Goal: Check status: Check status

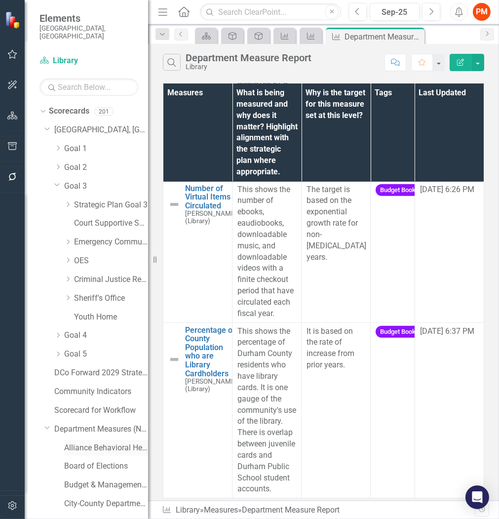
scroll to position [274, 0]
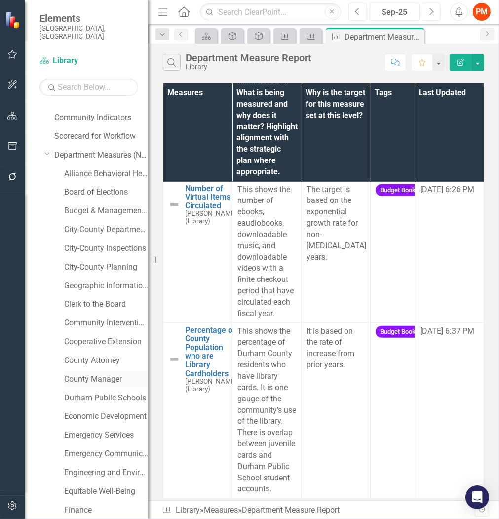
click at [91, 371] on div "County Manager" at bounding box center [106, 379] width 84 height 16
click at [87, 374] on link "County Manager" at bounding box center [106, 379] width 84 height 11
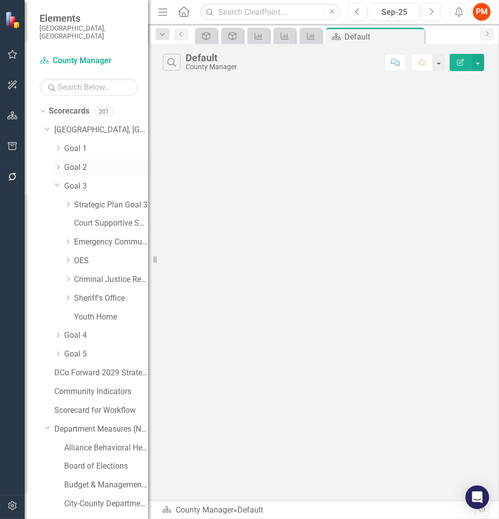
click at [59, 164] on icon at bounding box center [58, 166] width 2 height 5
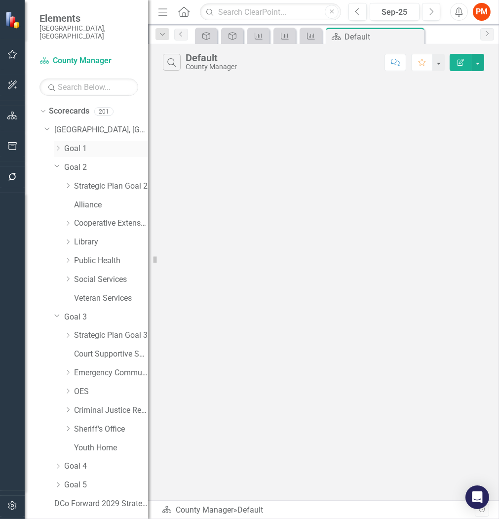
click at [54, 145] on icon "Dropdown" at bounding box center [57, 148] width 7 height 6
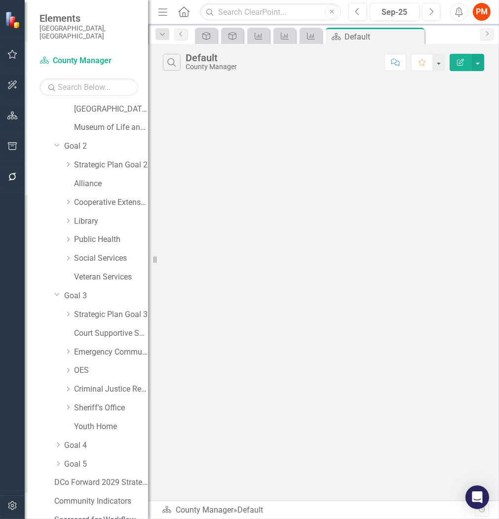
scroll to position [219, 0]
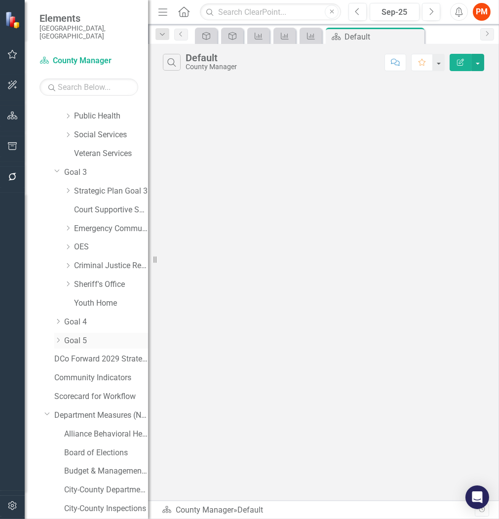
click at [56, 333] on div "Dropdown Goal 5" at bounding box center [101, 341] width 94 height 16
click at [57, 337] on icon "Dropdown" at bounding box center [57, 340] width 7 height 6
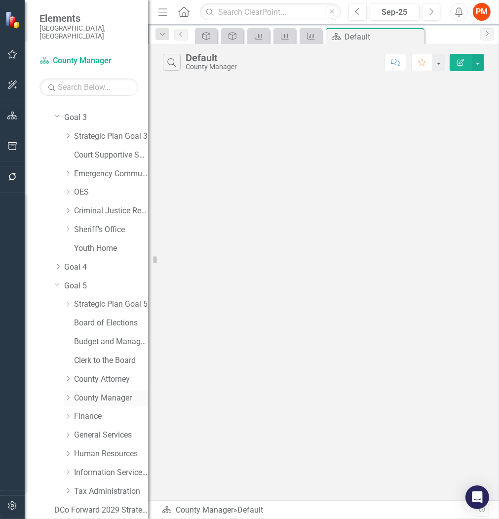
click at [102, 392] on link "County Manager" at bounding box center [111, 397] width 74 height 11
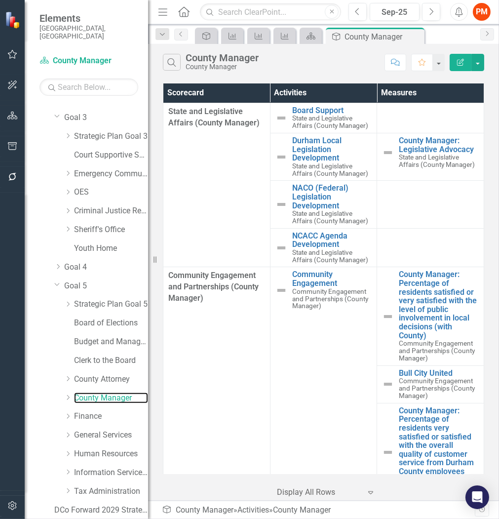
scroll to position [110, 0]
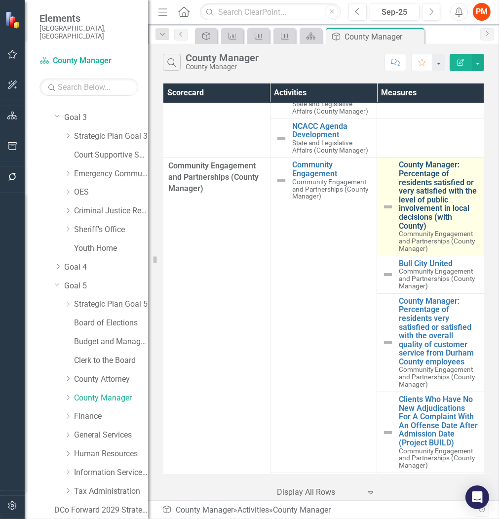
click at [400, 184] on link "County Manager: Percentage of residents satisfied or very satisfied with the le…" at bounding box center [439, 195] width 80 height 70
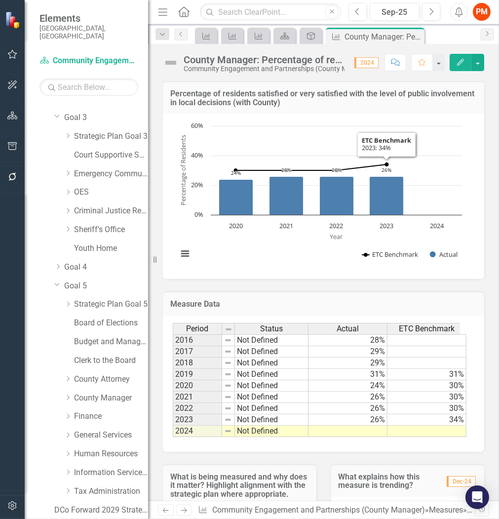
click at [477, 72] on div "County Manager: Percentage of residents satisfied or very satisfied with the le…" at bounding box center [323, 59] width 351 height 30
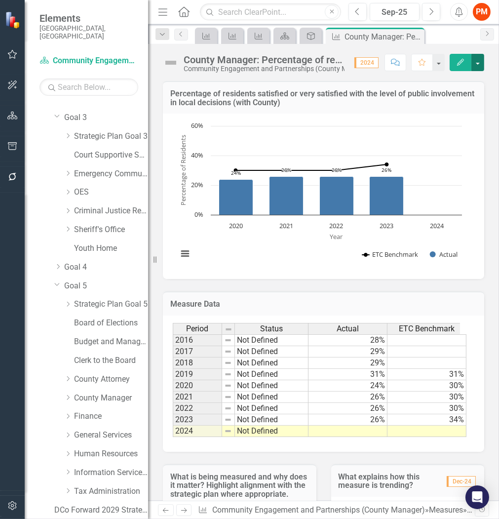
click at [478, 66] on button "button" at bounding box center [477, 62] width 13 height 17
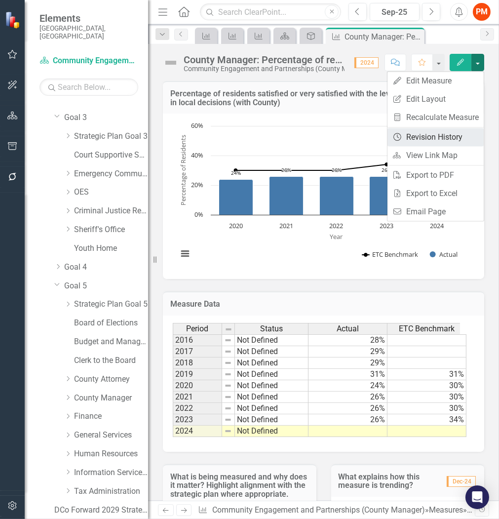
click at [446, 133] on link "Revision History Revision History" at bounding box center [435, 137] width 96 height 18
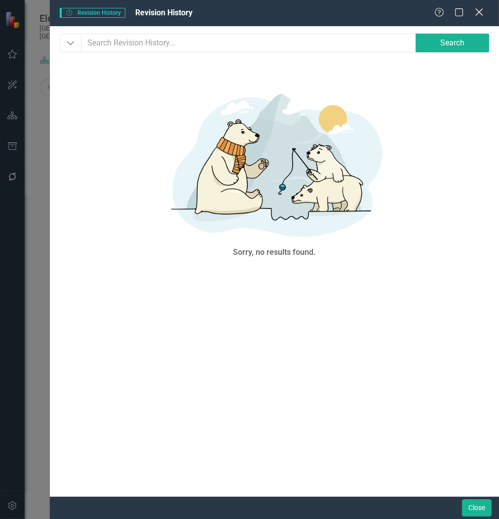
click at [479, 10] on icon "Close" at bounding box center [479, 11] width 12 height 9
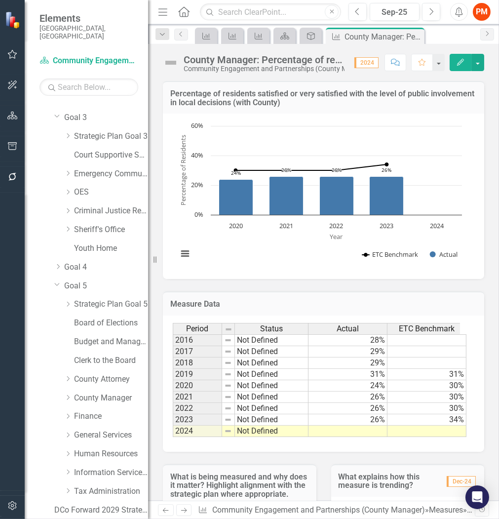
click at [312, 68] on div "Community Engagement and Partnerships (County Manager)" at bounding box center [264, 68] width 161 height 7
click at [416, 38] on icon "Close" at bounding box center [415, 37] width 10 height 8
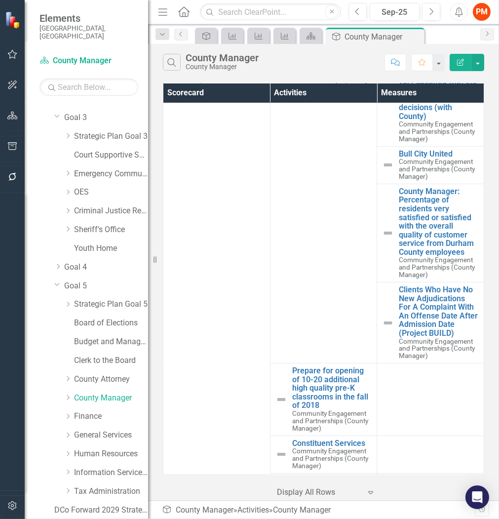
scroll to position [274, 0]
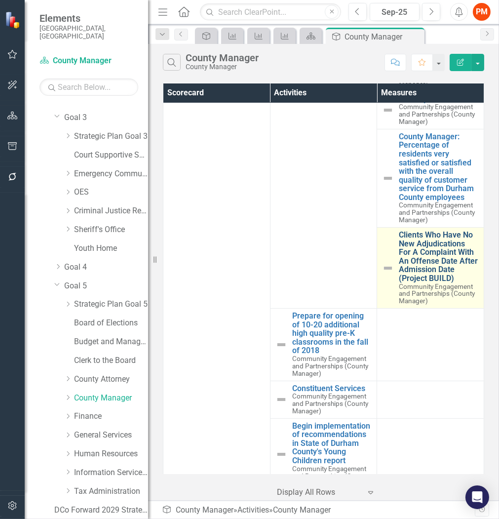
click at [405, 264] on link "Clients Who Have No New Adjudications For A Complaint With An Offense Date Afte…" at bounding box center [439, 256] width 80 height 52
